Goal: Transaction & Acquisition: Purchase product/service

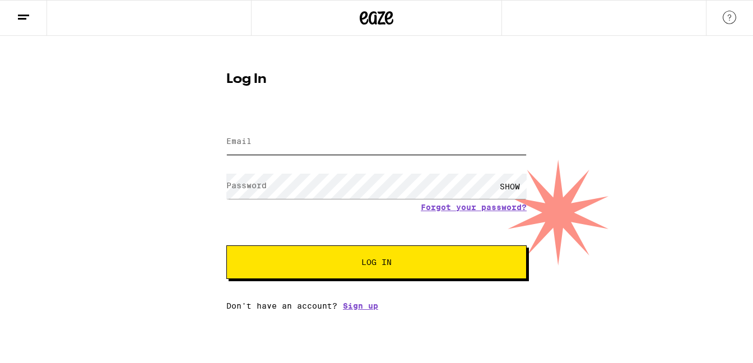
type input "[EMAIL_ADDRESS][DOMAIN_NAME]"
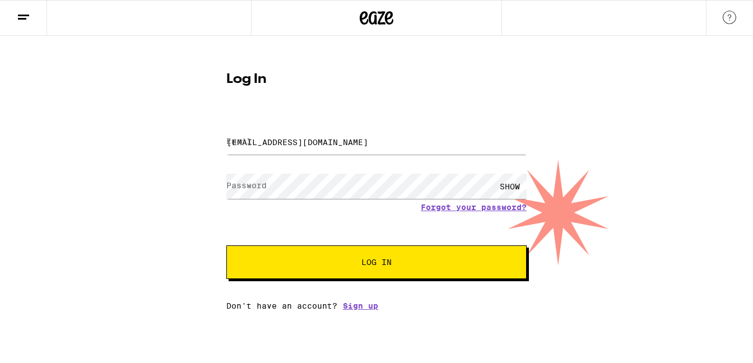
click at [359, 269] on button "Log In" at bounding box center [376, 262] width 300 height 34
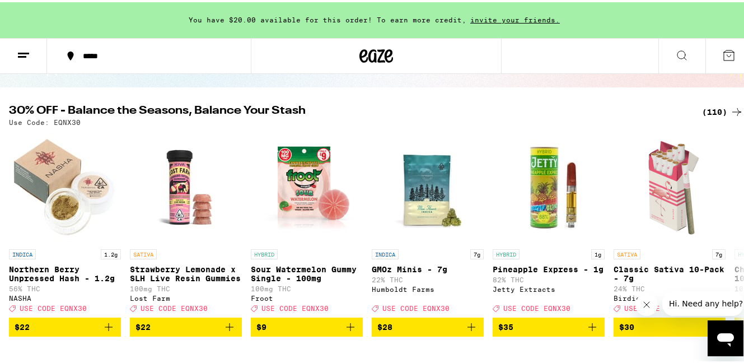
scroll to position [120, 0]
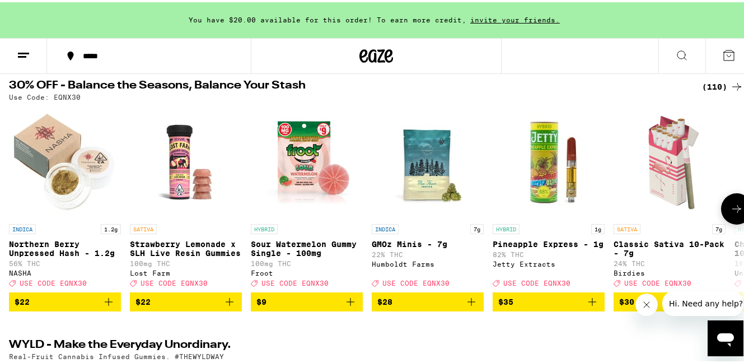
click at [730, 210] on icon at bounding box center [736, 206] width 13 height 13
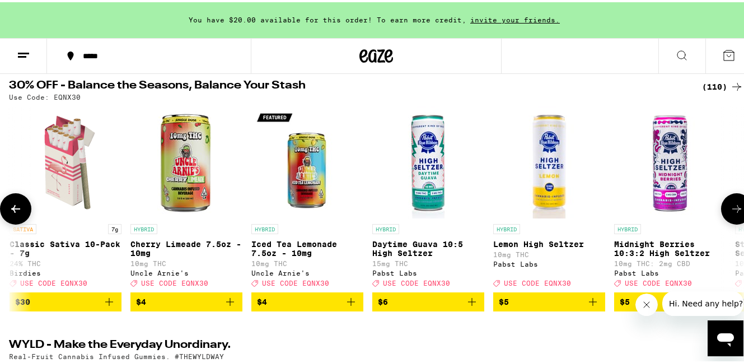
click at [730, 212] on icon at bounding box center [736, 206] width 13 height 13
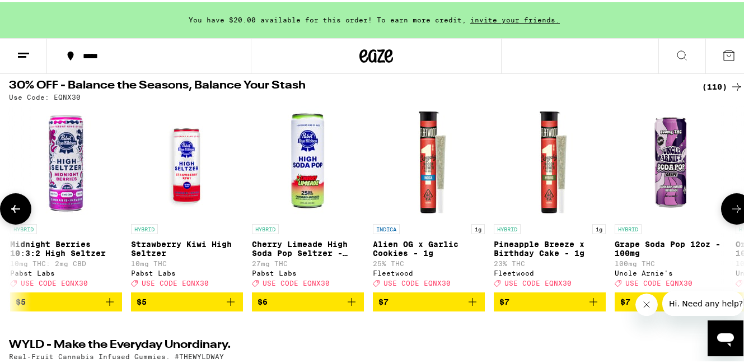
click at [730, 212] on icon at bounding box center [736, 206] width 13 height 13
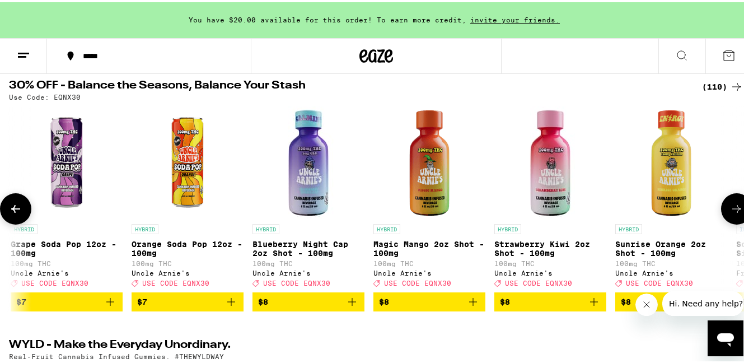
click at [730, 212] on icon at bounding box center [736, 206] width 13 height 13
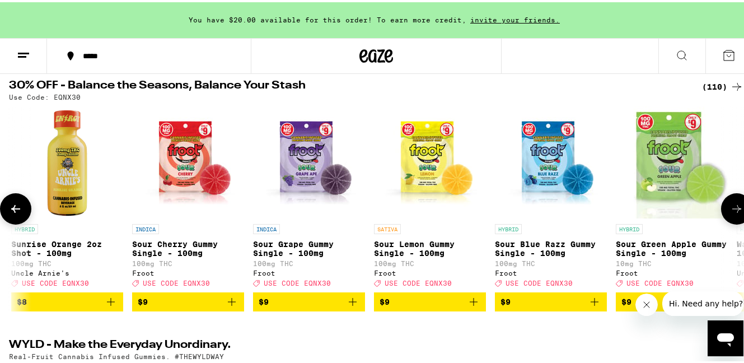
click at [730, 212] on icon at bounding box center [736, 206] width 13 height 13
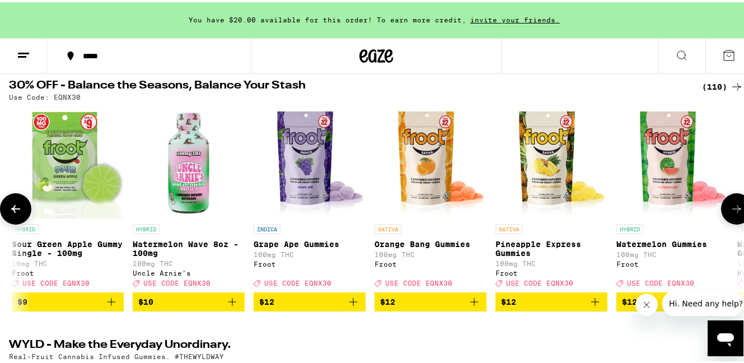
click at [730, 212] on icon at bounding box center [736, 206] width 13 height 13
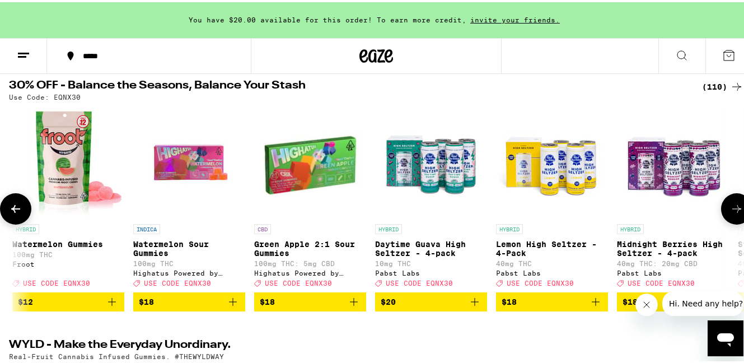
click at [730, 212] on icon at bounding box center [736, 206] width 13 height 13
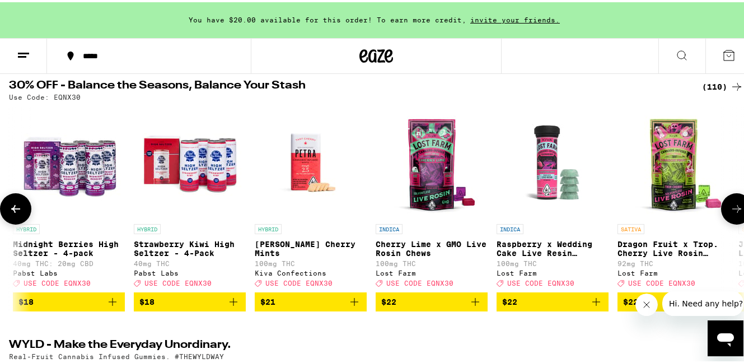
click at [730, 212] on icon at bounding box center [736, 206] width 13 height 13
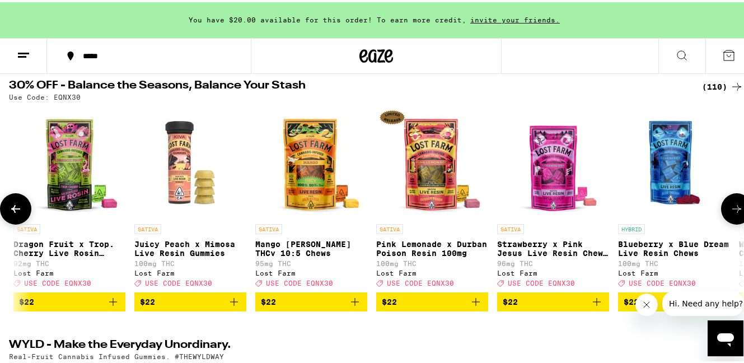
click at [730, 212] on icon at bounding box center [736, 206] width 13 height 13
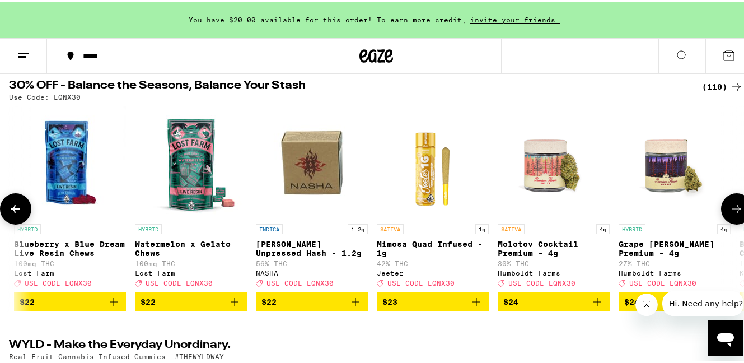
click at [730, 212] on icon at bounding box center [736, 206] width 13 height 13
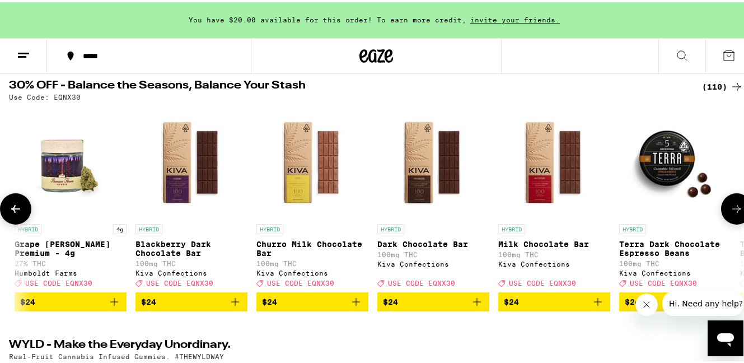
click at [730, 212] on icon at bounding box center [736, 206] width 13 height 13
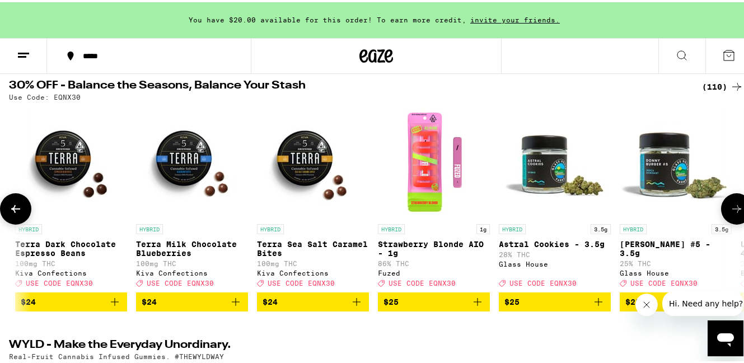
click at [730, 212] on icon at bounding box center [736, 206] width 13 height 13
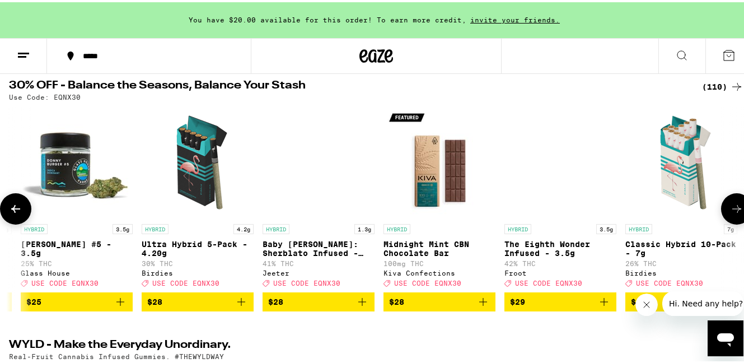
scroll to position [0, 7253]
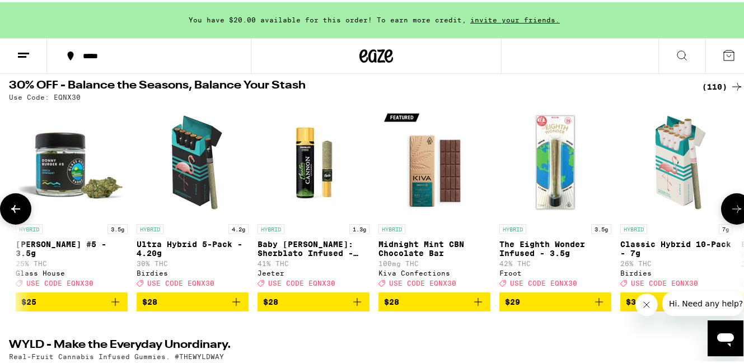
click at [730, 212] on icon at bounding box center [736, 206] width 13 height 13
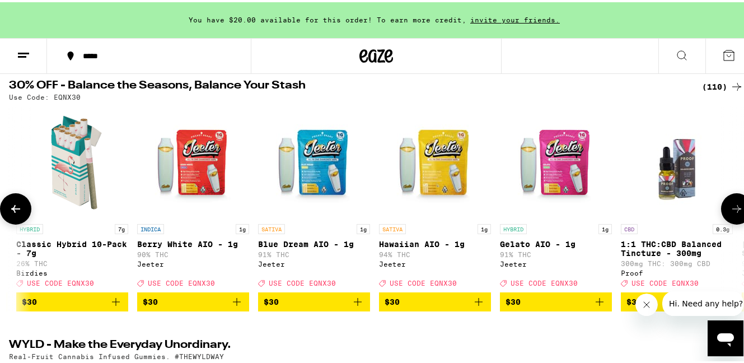
click at [730, 212] on icon at bounding box center [736, 206] width 13 height 13
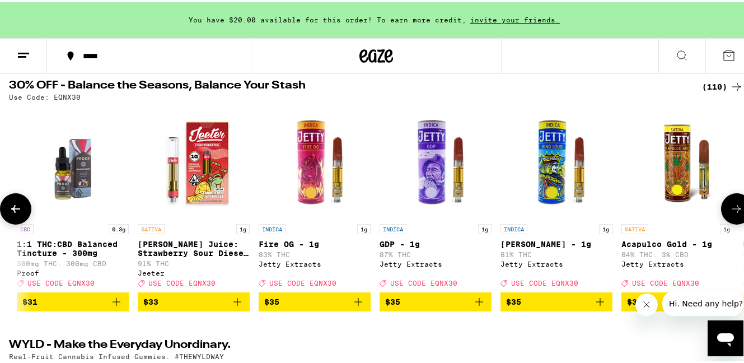
click at [730, 212] on icon at bounding box center [736, 206] width 13 height 13
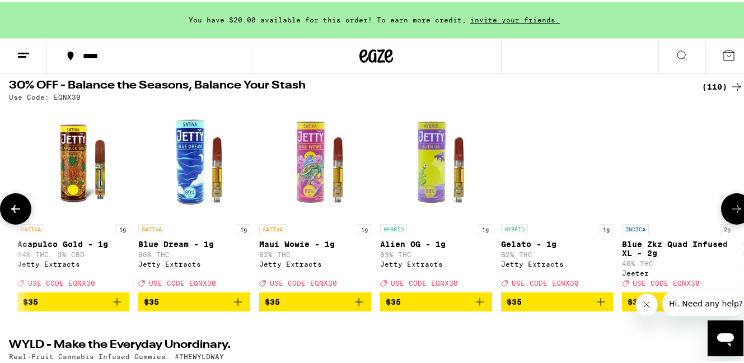
click at [730, 212] on icon at bounding box center [736, 206] width 13 height 13
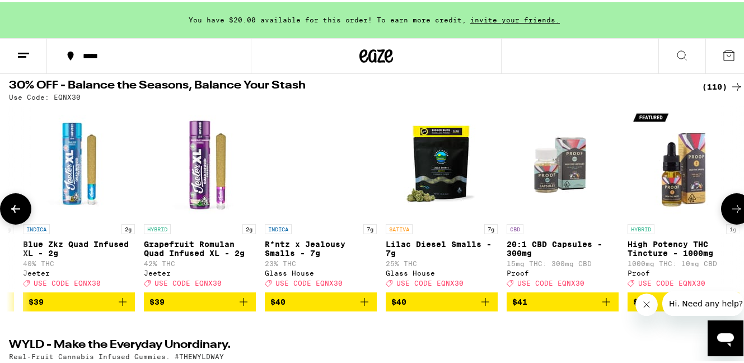
scroll to position [0, 9671]
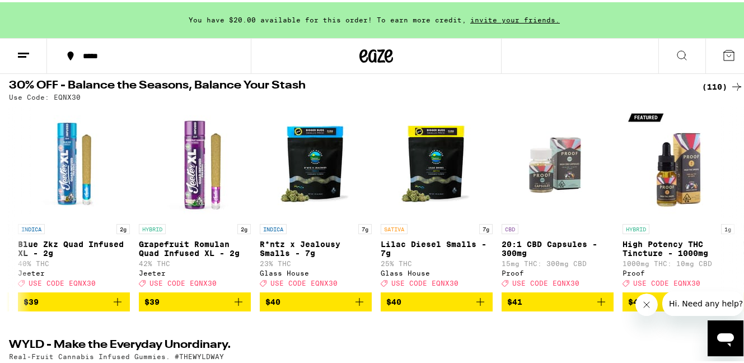
click at [702, 81] on div "(110)" at bounding box center [722, 84] width 41 height 13
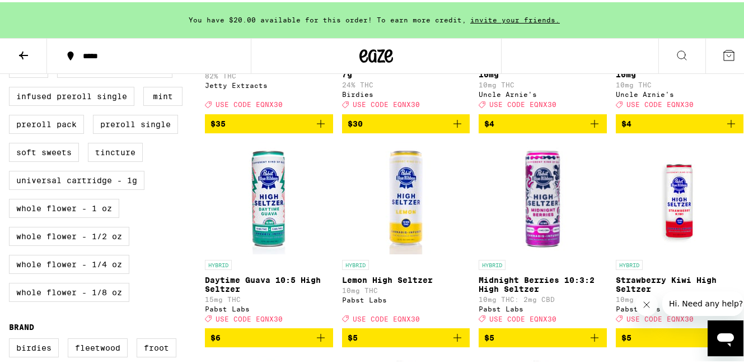
scroll to position [208, 0]
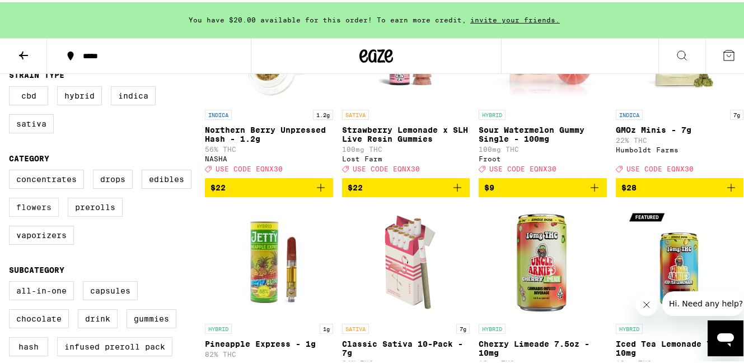
click at [41, 211] on label "Flowers" at bounding box center [34, 204] width 50 height 19
click at [12, 170] on input "Flowers" at bounding box center [11, 169] width 1 height 1
checkbox input "true"
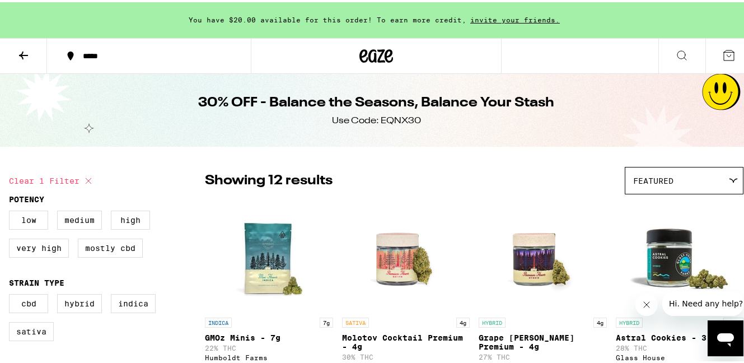
click at [114, 55] on div "*****" at bounding box center [154, 54] width 155 height 8
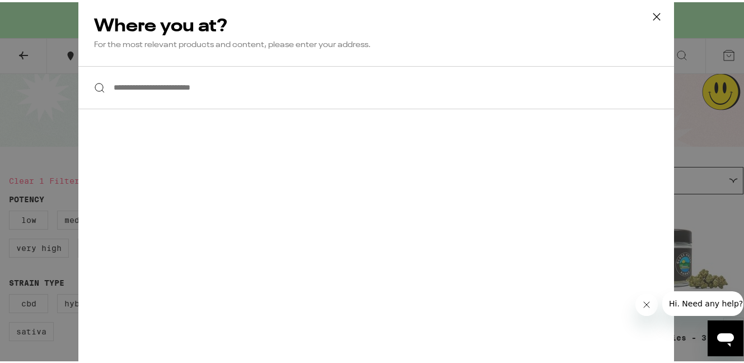
click at [105, 86] on input "**********" at bounding box center [376, 85] width 596 height 43
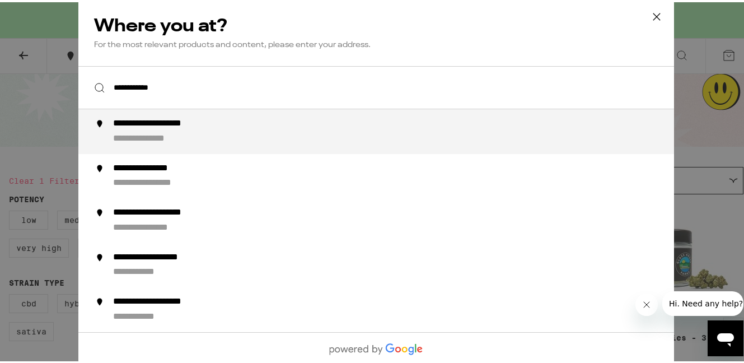
click at [280, 125] on div "**********" at bounding box center [398, 129] width 571 height 27
type input "**********"
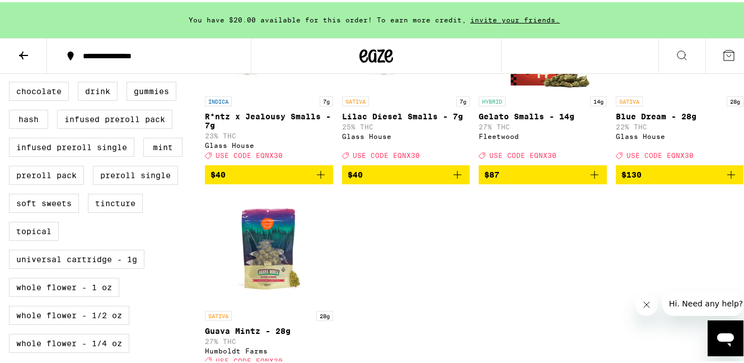
scroll to position [522, 0]
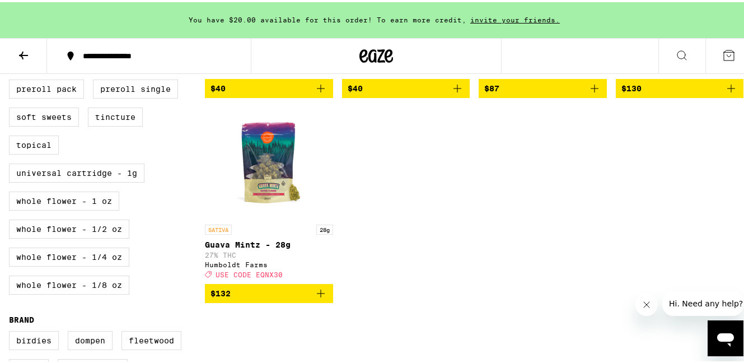
click at [318, 295] on icon "Add to bag" at bounding box center [321, 291] width 8 height 8
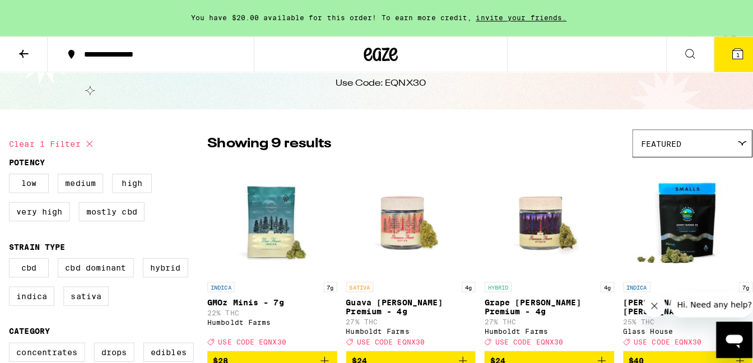
scroll to position [0, 0]
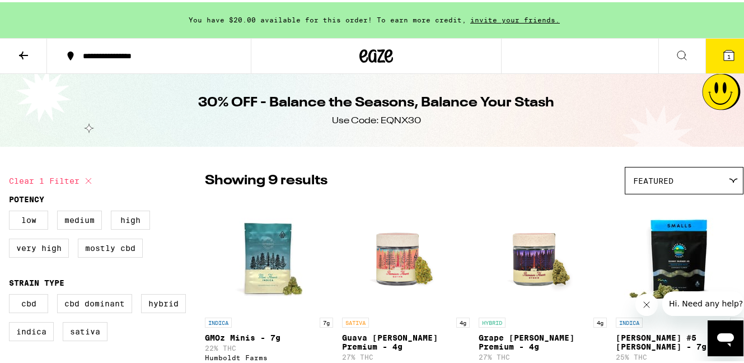
click at [723, 53] on icon at bounding box center [729, 52] width 13 height 13
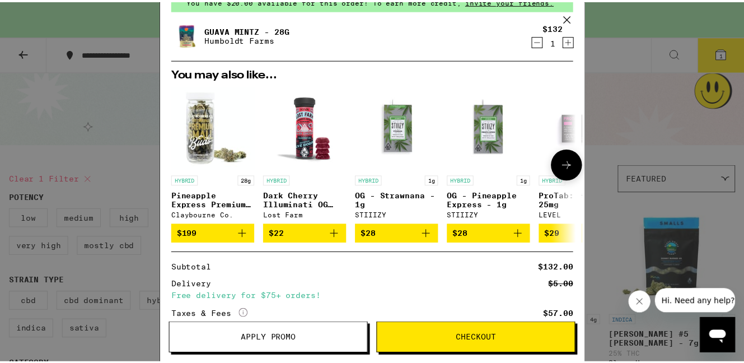
scroll to position [159, 0]
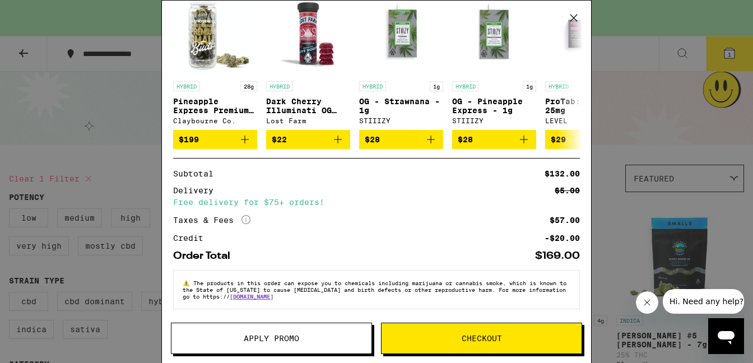
click at [306, 334] on span "Apply Promo" at bounding box center [271, 338] width 200 height 8
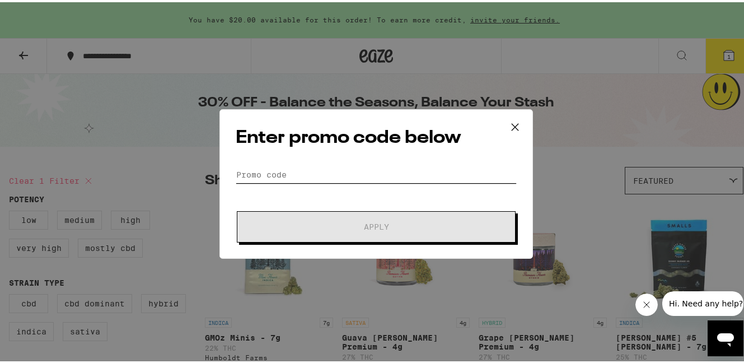
click at [283, 174] on input "Promo Code" at bounding box center [376, 172] width 281 height 17
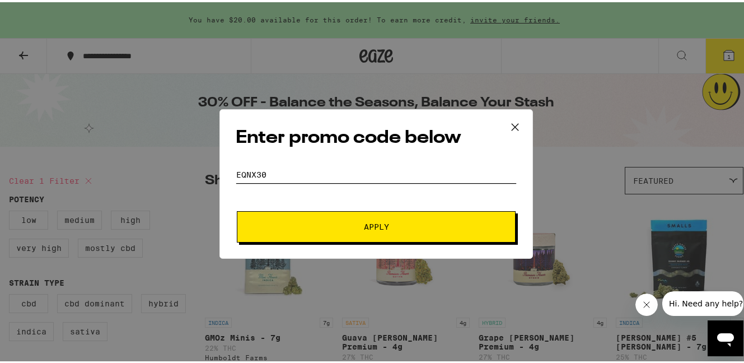
type input "EQNX30"
click at [326, 225] on span "Apply" at bounding box center [377, 225] width 202 height 8
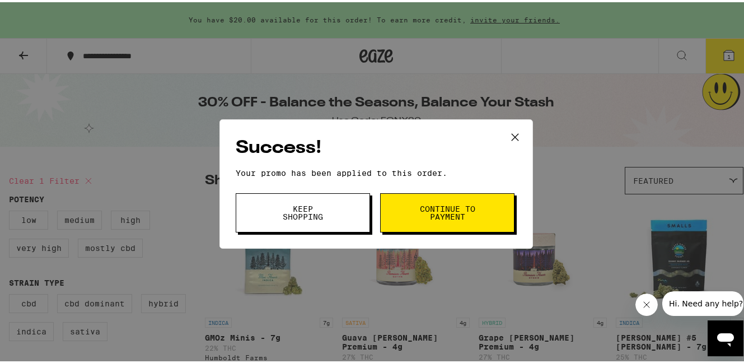
click at [440, 215] on span "Continue to payment" at bounding box center [447, 211] width 57 height 16
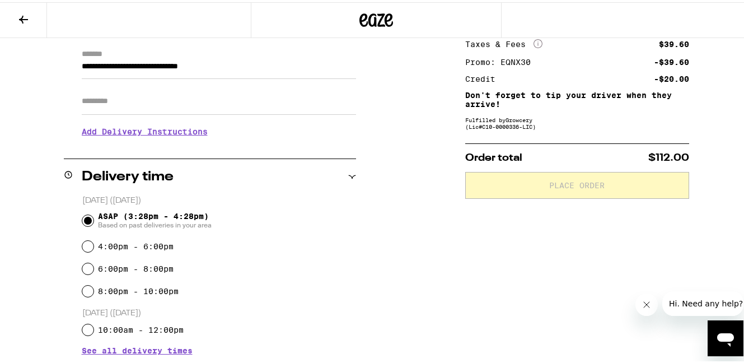
scroll to position [162, 0]
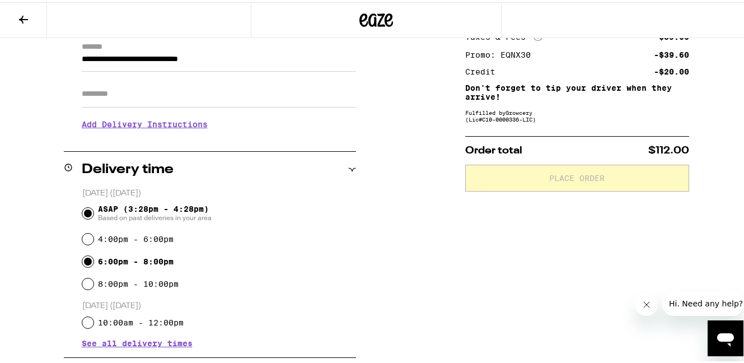
click at [85, 262] on input "6:00pm - 8:00pm" at bounding box center [87, 259] width 11 height 11
radio input "true"
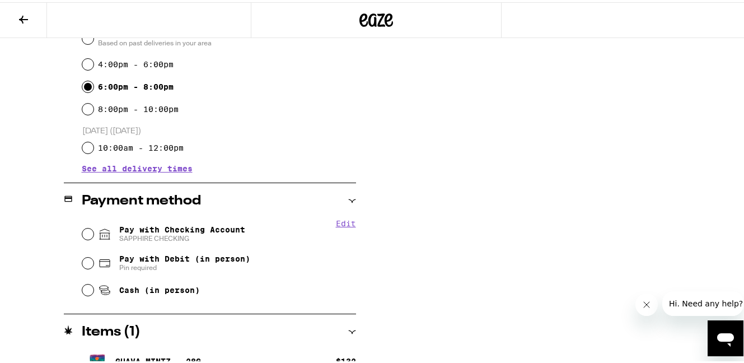
scroll to position [363, 0]
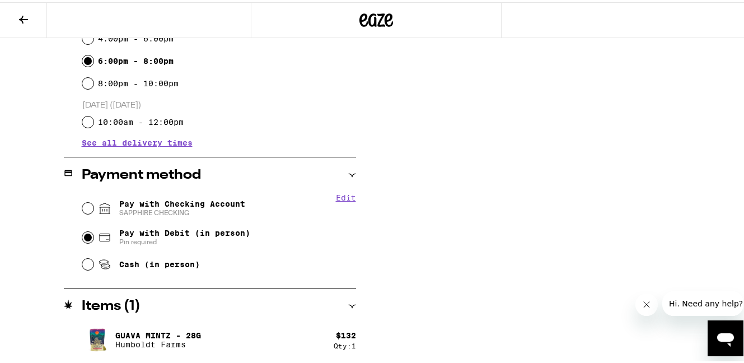
click at [86, 238] on input "Pay with Debit (in person) Pin required" at bounding box center [87, 235] width 11 height 11
radio input "true"
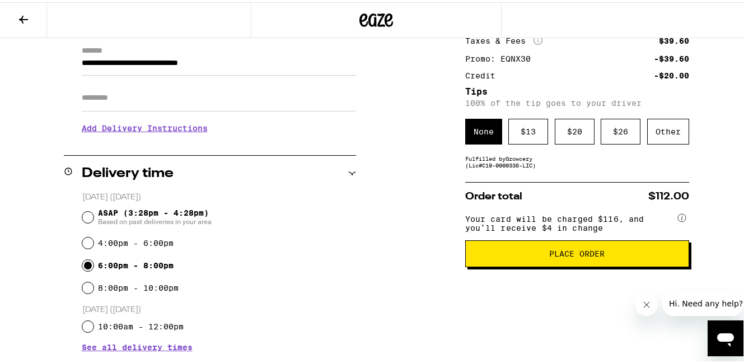
scroll to position [134, 0]
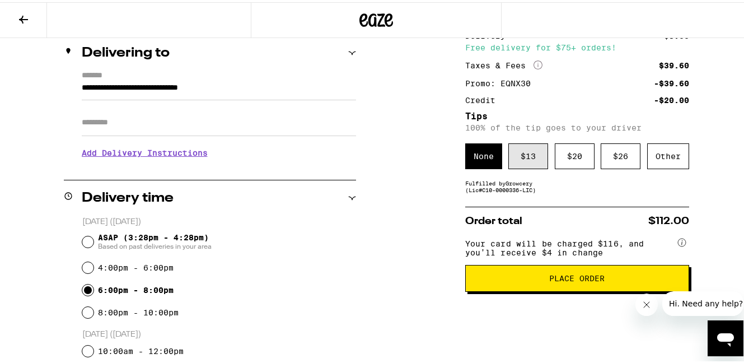
click at [516, 156] on div "$ 13" at bounding box center [529, 154] width 40 height 26
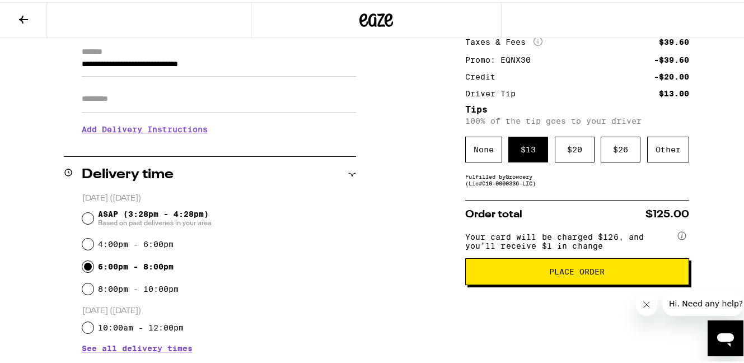
scroll to position [150, 0]
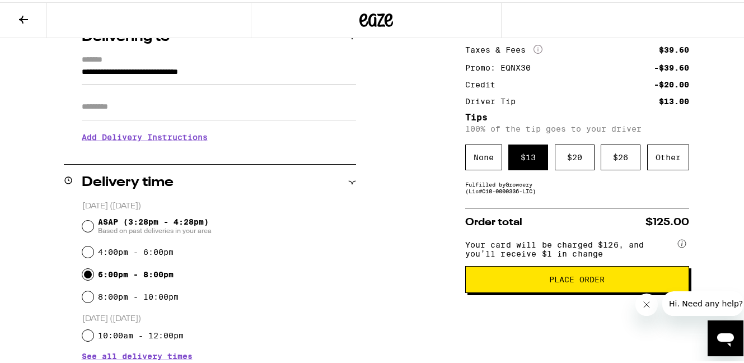
click at [554, 281] on span "Place Order" at bounding box center [577, 277] width 55 height 8
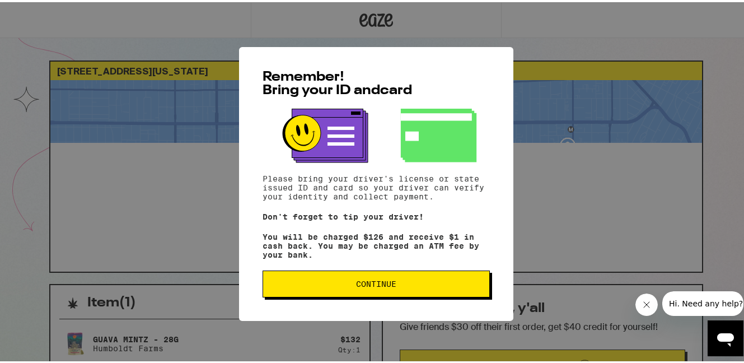
click at [327, 281] on span "Continue" at bounding box center [376, 282] width 208 height 8
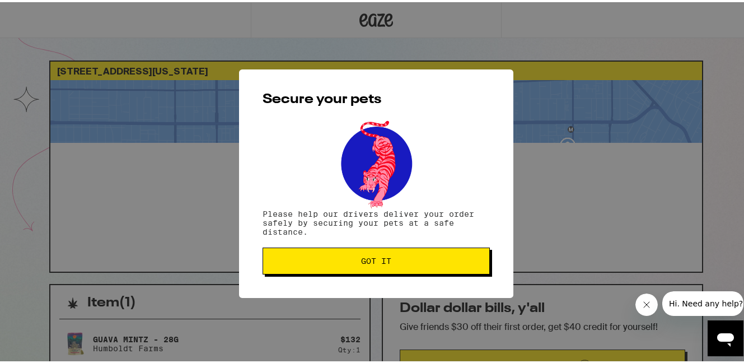
click at [341, 258] on span "Got it" at bounding box center [376, 259] width 208 height 8
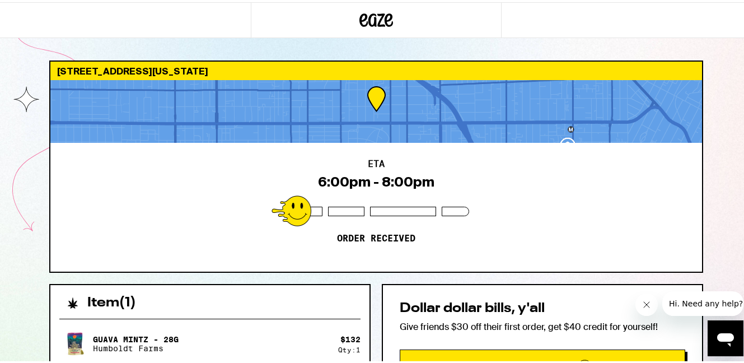
click at [399, 176] on div "6:00pm - 8:00pm" at bounding box center [376, 180] width 117 height 16
click at [426, 176] on div "6:00pm - 8:00pm" at bounding box center [376, 180] width 117 height 16
